Goal: Information Seeking & Learning: Learn about a topic

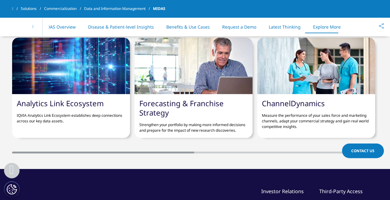
scroll to position [2504, 0]
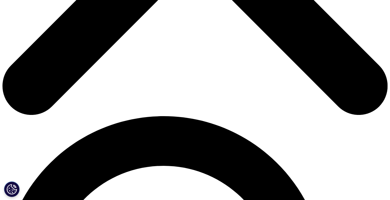
scroll to position [280, 0]
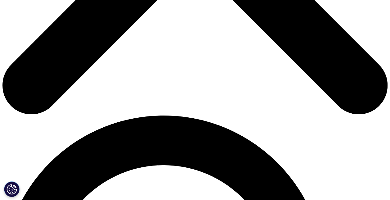
drag, startPoint x: 97, startPoint y: 125, endPoint x: 209, endPoint y: 163, distance: 118.4
drag, startPoint x: 209, startPoint y: 163, endPoint x: 151, endPoint y: 142, distance: 61.9
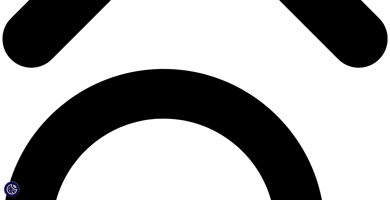
scroll to position [327, 0]
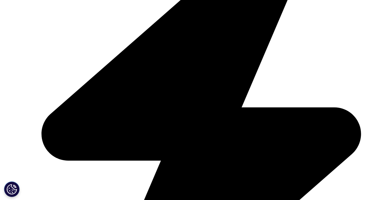
scroll to position [236, 0]
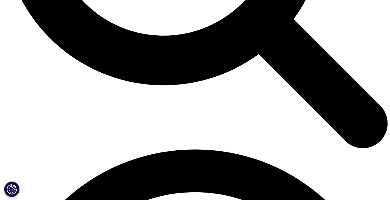
scroll to position [629, 0]
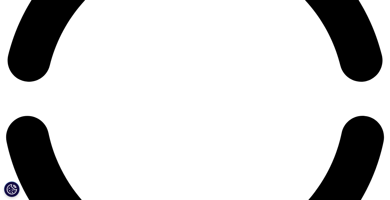
scroll to position [873, 0]
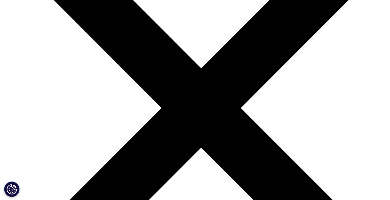
scroll to position [1811, 0]
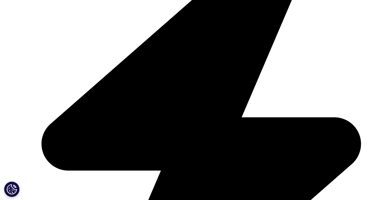
scroll to position [1384, 0]
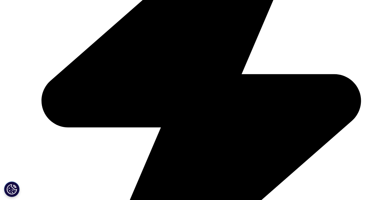
scroll to position [1405, 0]
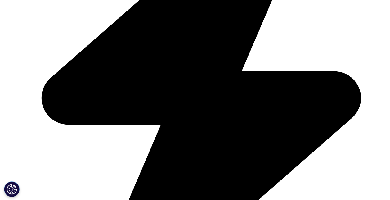
scroll to position [1407, 0]
